Goal: Task Accomplishment & Management: Use online tool/utility

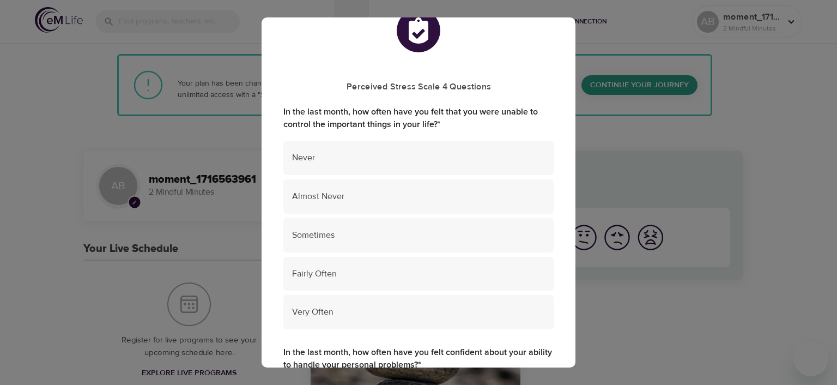
scroll to position [54, 0]
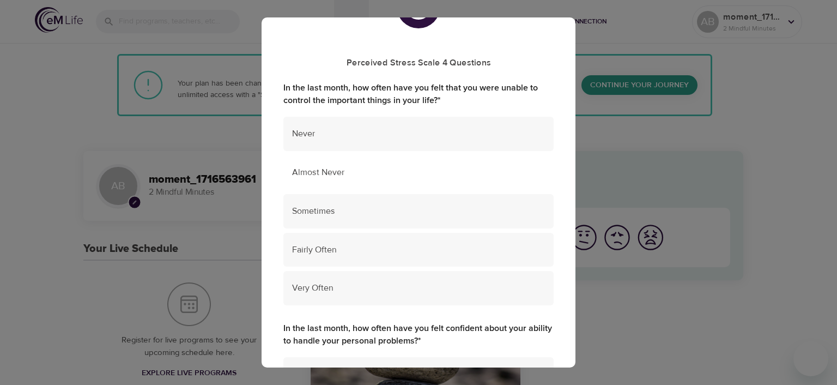
click at [424, 180] on div "Almost Never" at bounding box center [418, 172] width 270 height 34
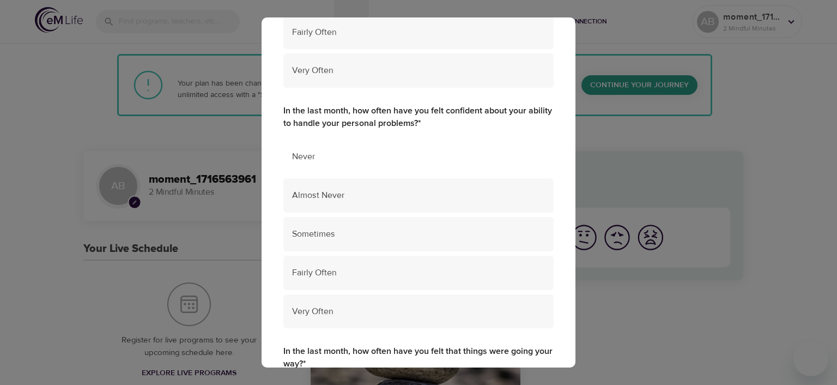
scroll to position [272, 0]
click at [404, 190] on span "Almost Never" at bounding box center [418, 195] width 253 height 13
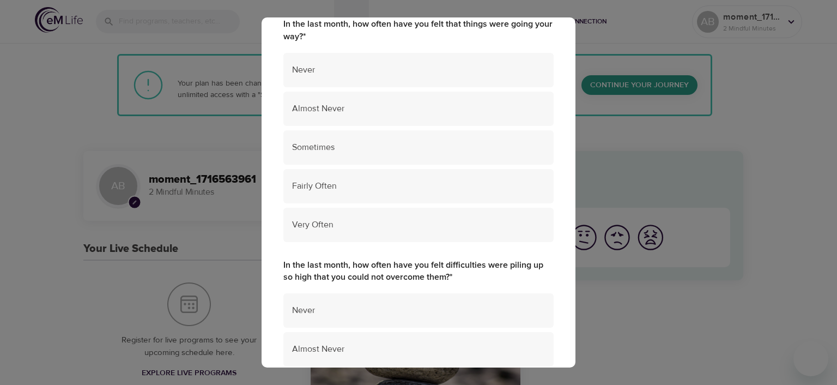
scroll to position [599, 0]
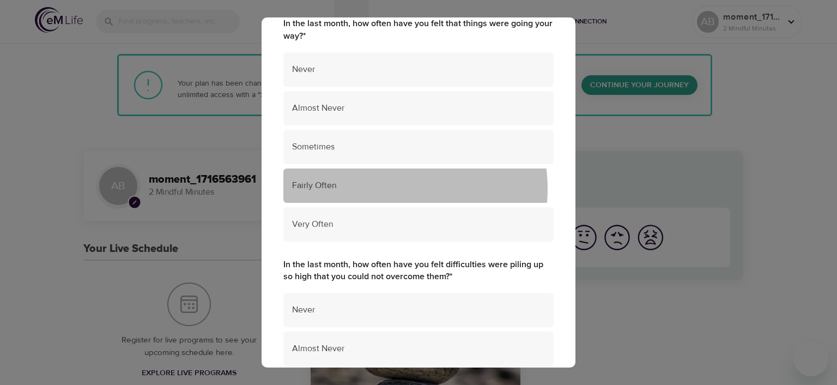
click at [385, 189] on span "Fairly Often" at bounding box center [418, 185] width 253 height 13
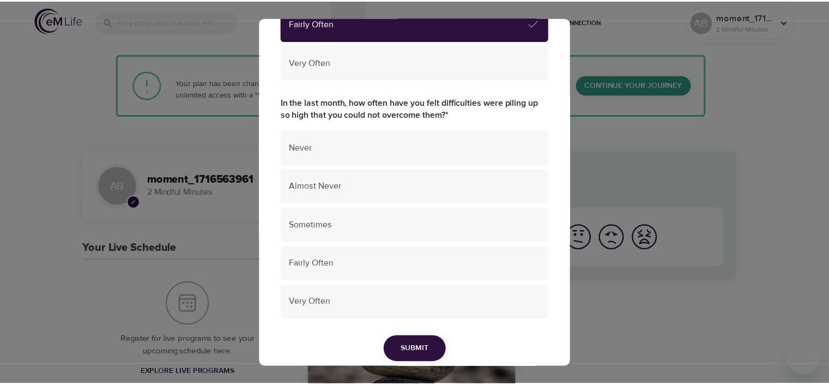
scroll to position [763, 0]
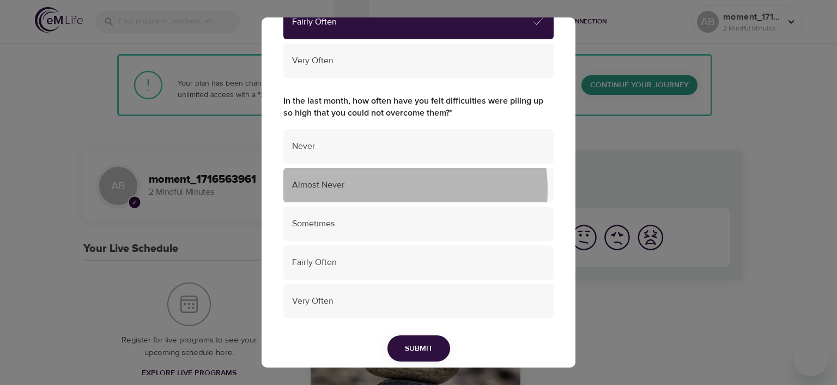
click at [385, 189] on span "Almost Never" at bounding box center [418, 185] width 253 height 13
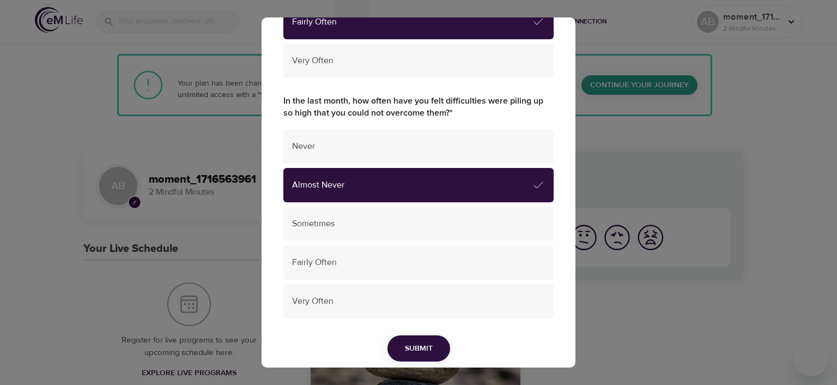
click at [429, 349] on button "Submit" at bounding box center [418, 348] width 63 height 27
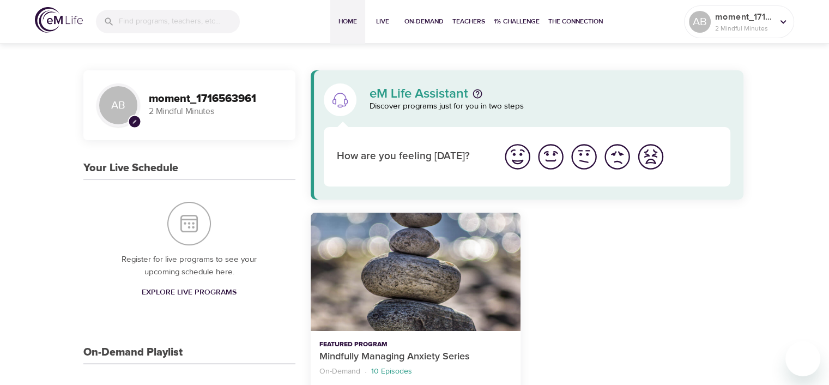
scroll to position [109, 0]
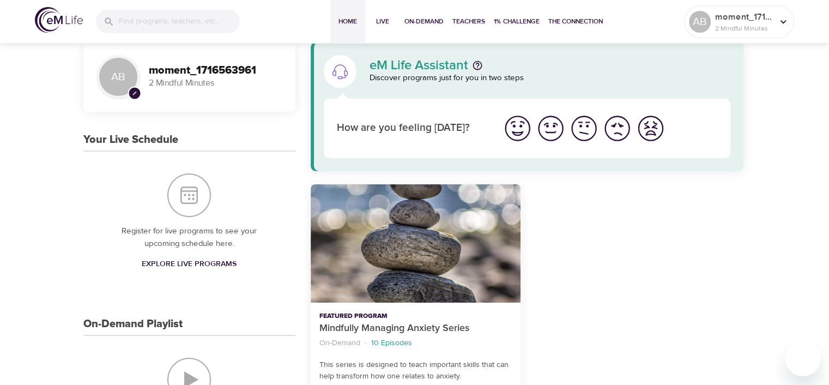
click at [553, 130] on img "I'm feeling good" at bounding box center [551, 128] width 30 height 30
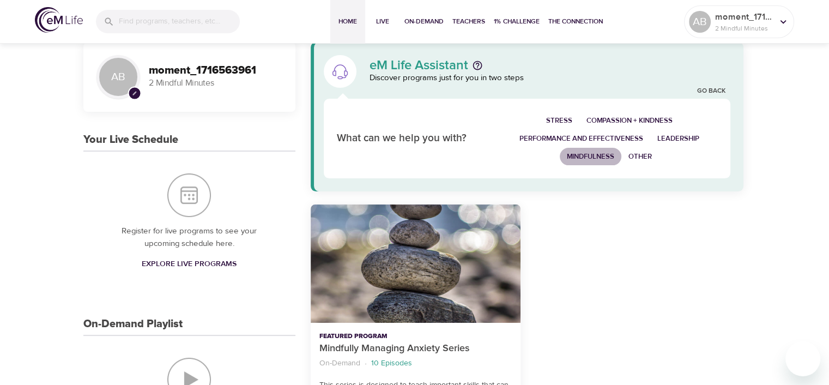
click at [594, 159] on span "Mindfulness" at bounding box center [590, 156] width 47 height 13
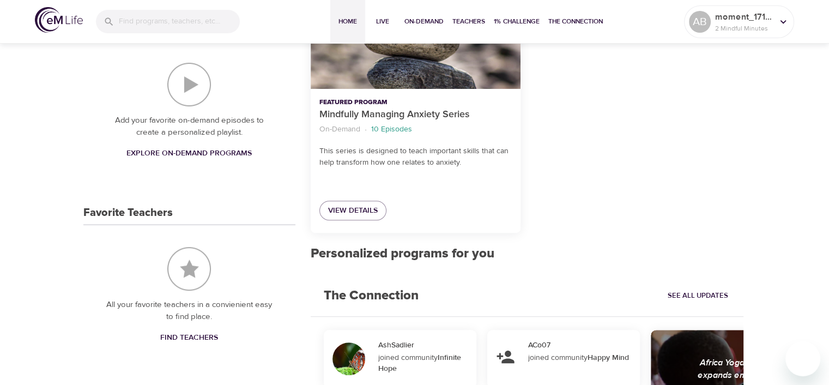
scroll to position [436, 0]
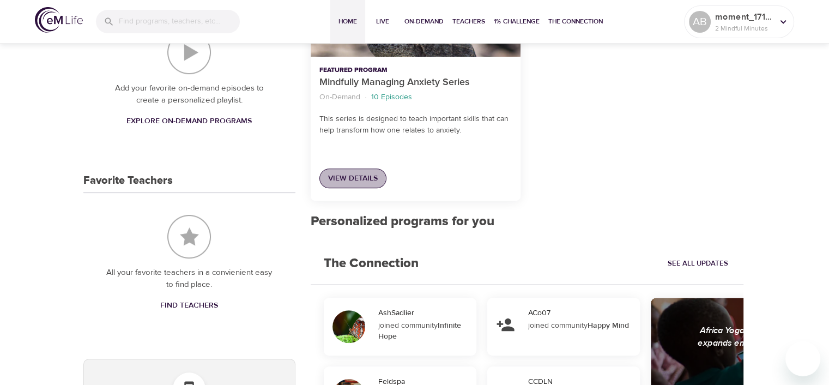
click at [346, 180] on span "View Details" at bounding box center [353, 179] width 50 height 14
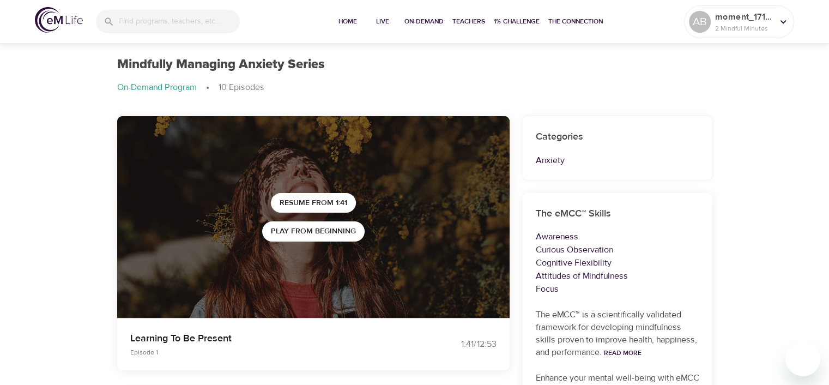
scroll to position [163, 0]
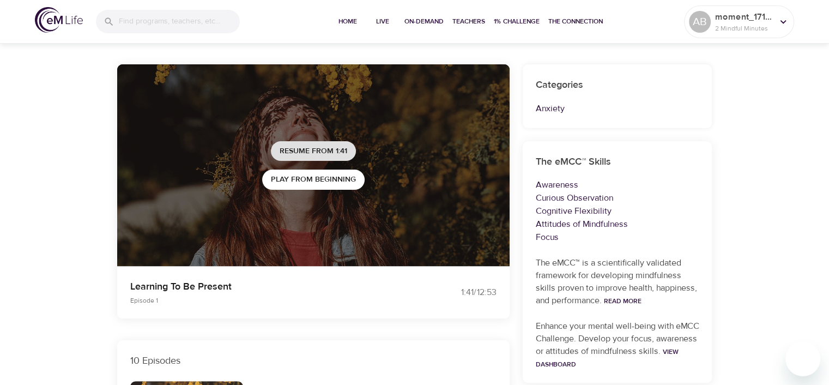
click at [291, 148] on span "Resume from 1:41" at bounding box center [314, 151] width 68 height 14
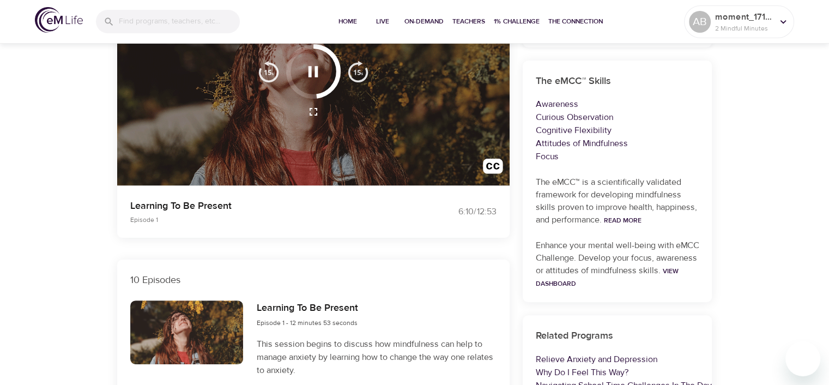
scroll to position [218, 0]
